Goal: Navigation & Orientation: Find specific page/section

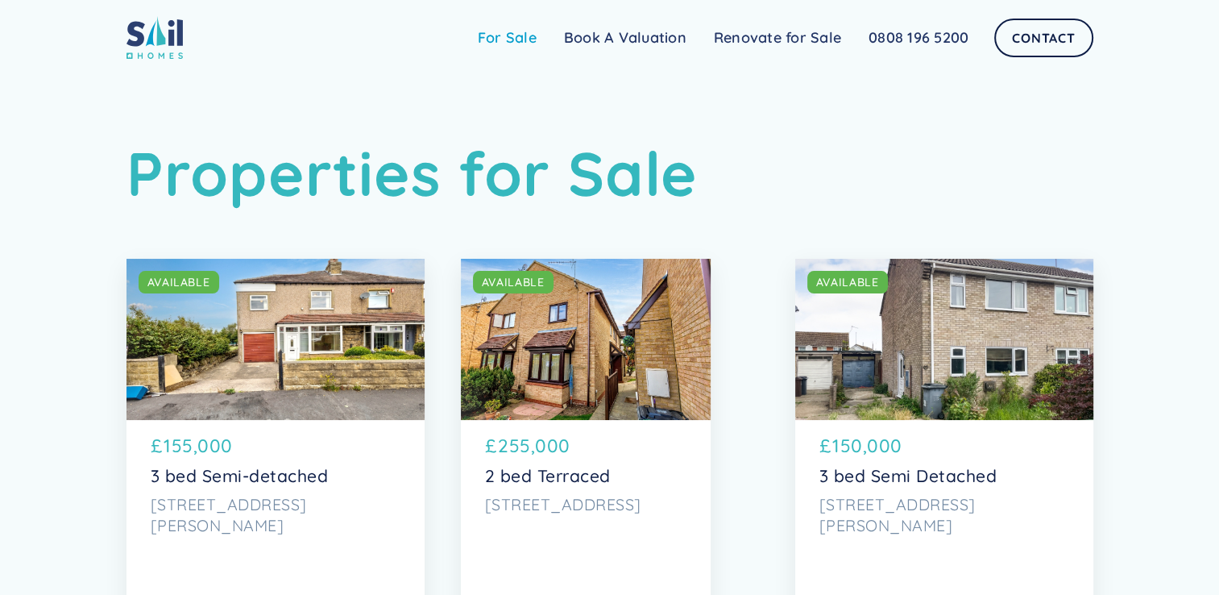
click at [513, 38] on link "For Sale" at bounding box center [507, 38] width 86 height 32
click at [798, 35] on link "Renovate for Sale" at bounding box center [777, 38] width 155 height 32
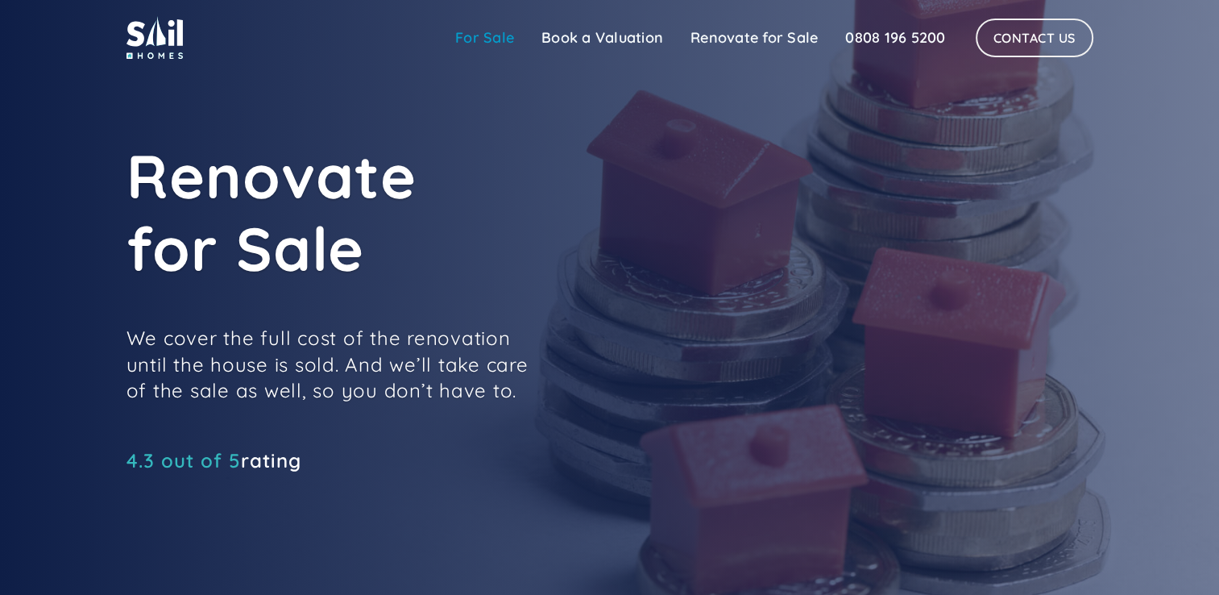
click at [492, 36] on link "For Sale" at bounding box center [485, 38] width 86 height 32
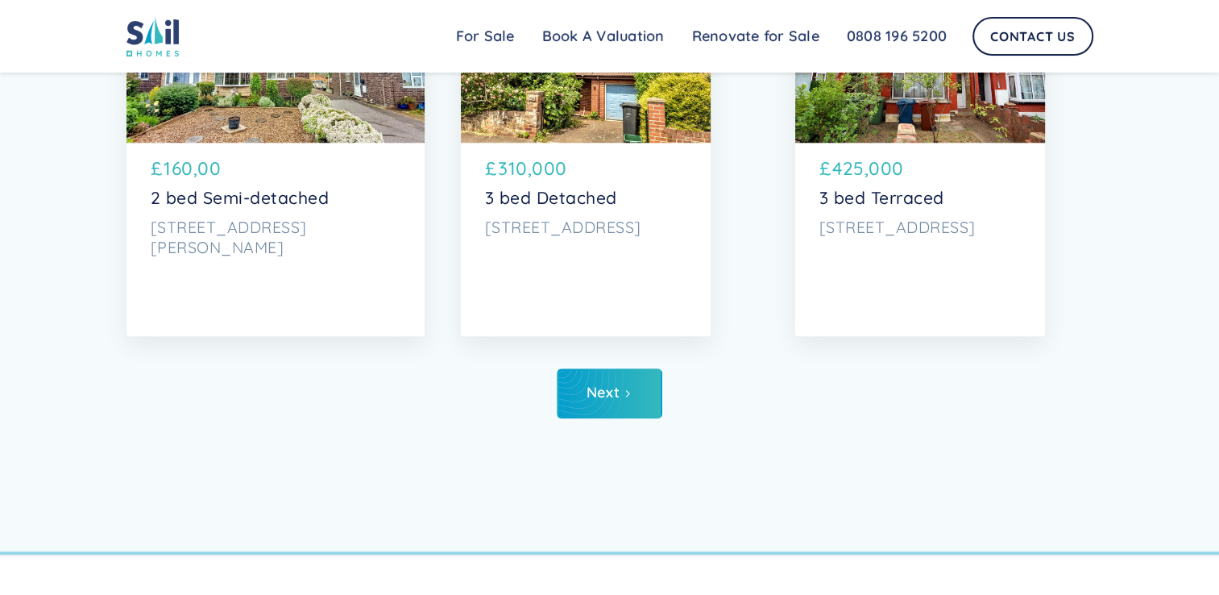
scroll to position [7858, 0]
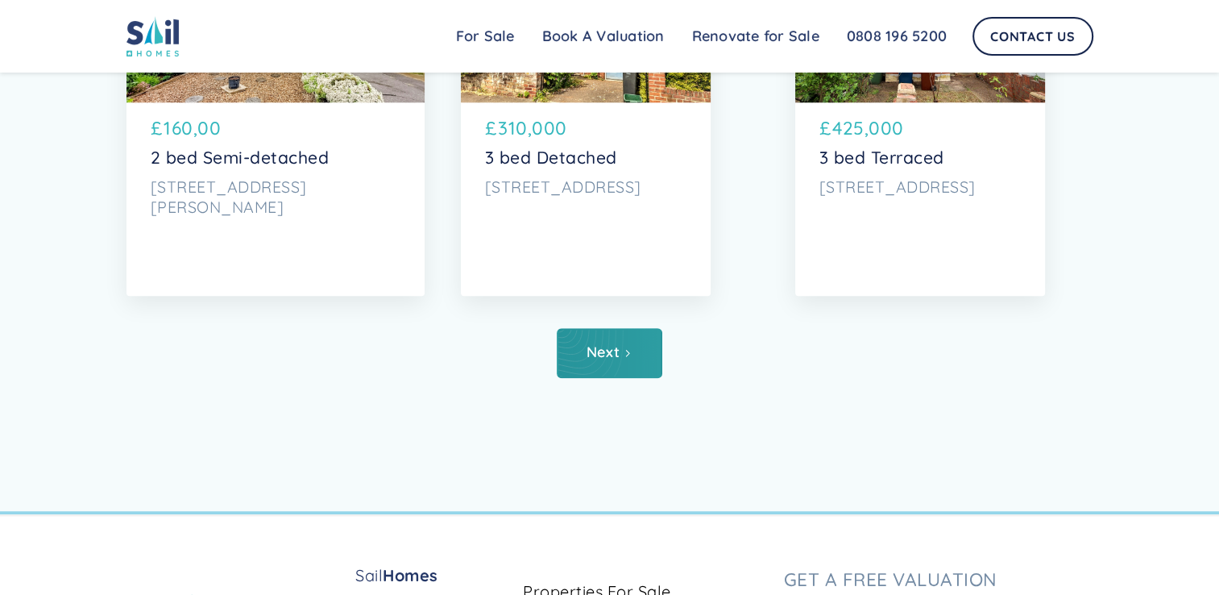
click at [599, 374] on link "Next" at bounding box center [610, 353] width 106 height 50
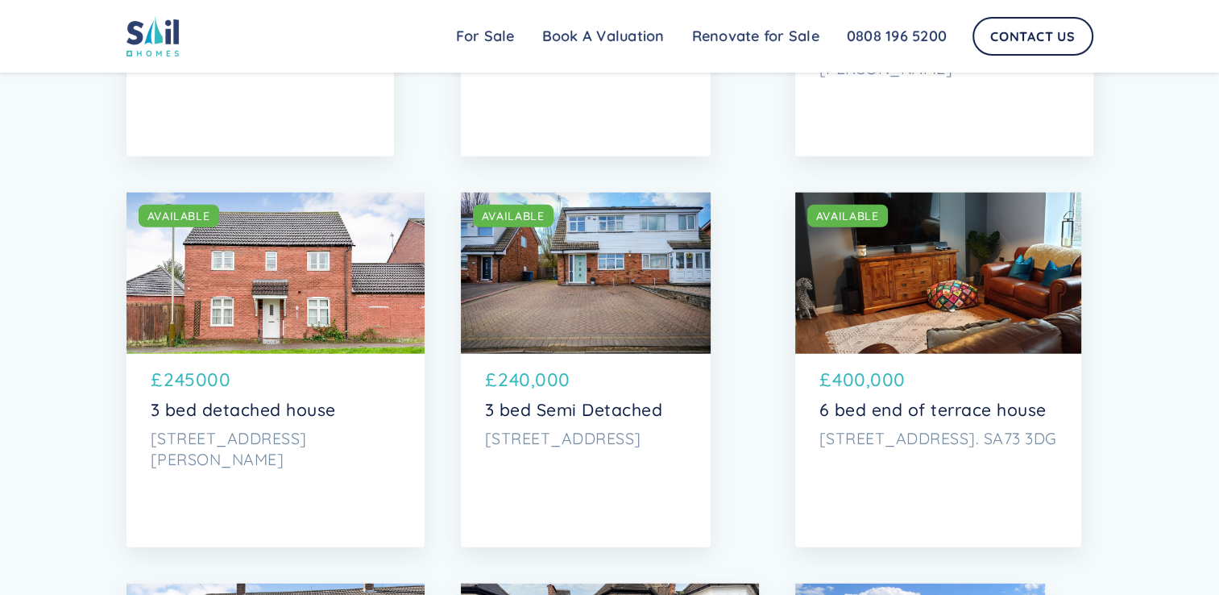
scroll to position [4065, 0]
